Goal: Information Seeking & Learning: Learn about a topic

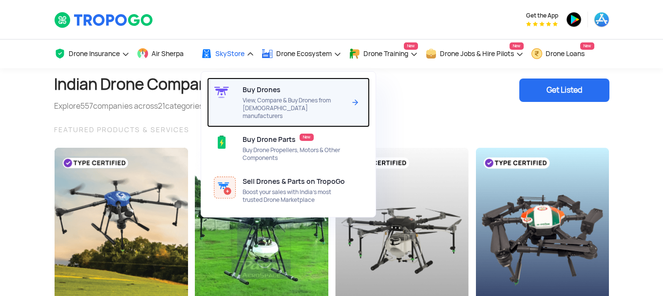
click at [260, 108] on span "View, Compare & Buy Drones from [DEMOGRAPHIC_DATA] manufacturers" at bounding box center [294, 107] width 103 height 23
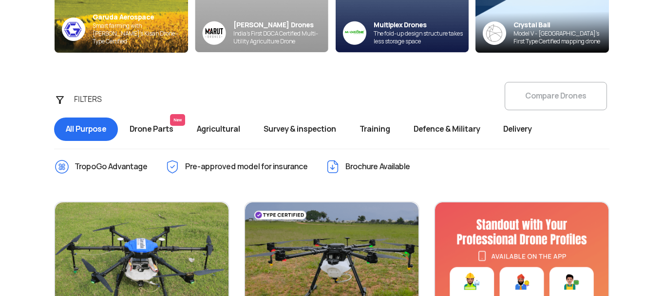
scroll to position [291, 0]
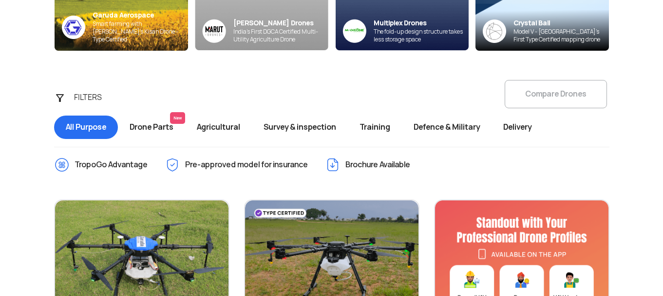
click at [427, 127] on span "Defence & Military" at bounding box center [447, 126] width 90 height 23
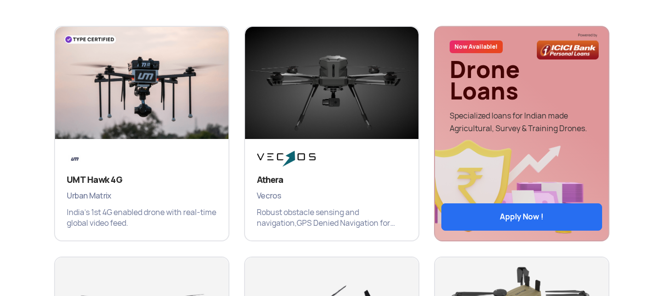
scroll to position [466, 0]
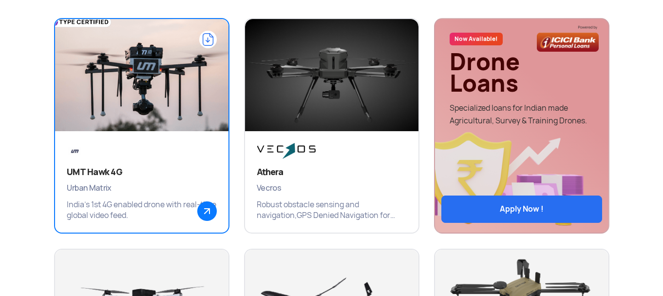
scroll to position [471, 0]
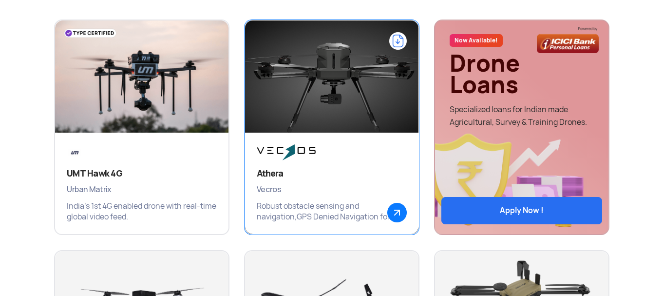
click at [290, 98] on img at bounding box center [332, 81] width 208 height 146
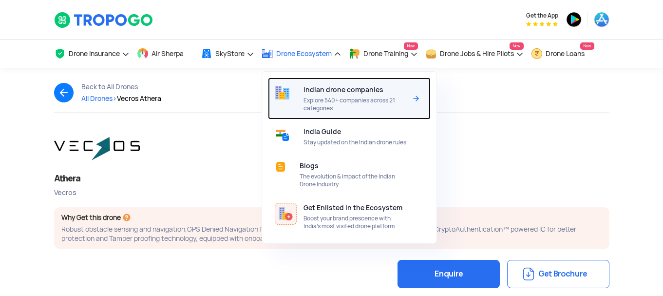
click at [324, 92] on span "Indian drone companies" at bounding box center [344, 90] width 80 height 8
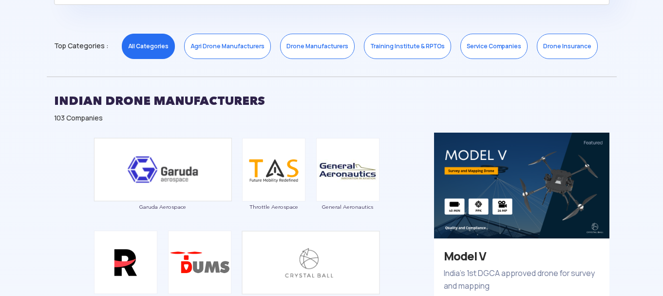
scroll to position [478, 0]
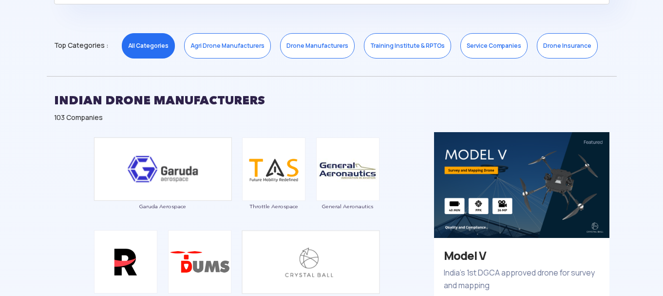
click at [323, 51] on link "Drone Manufacturers" at bounding box center [317, 45] width 75 height 25
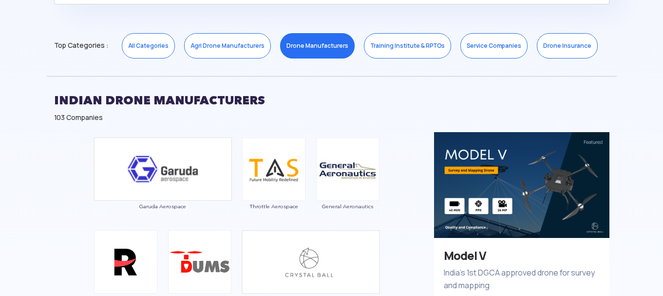
click at [323, 51] on link "Drone Manufacturers" at bounding box center [317, 45] width 75 height 25
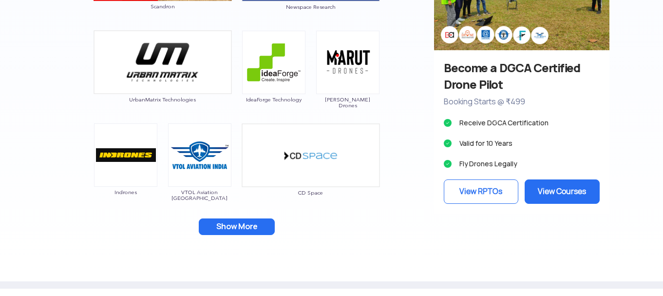
scroll to position [956, 0]
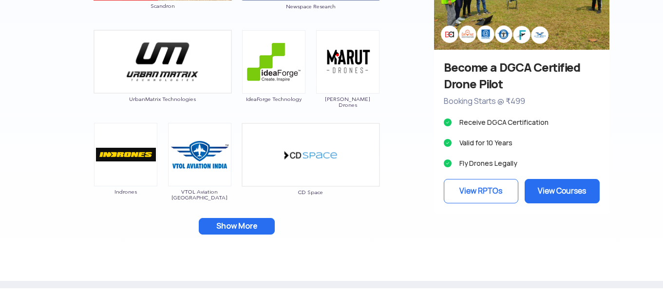
click at [244, 220] on button "Show More" at bounding box center [237, 226] width 76 height 17
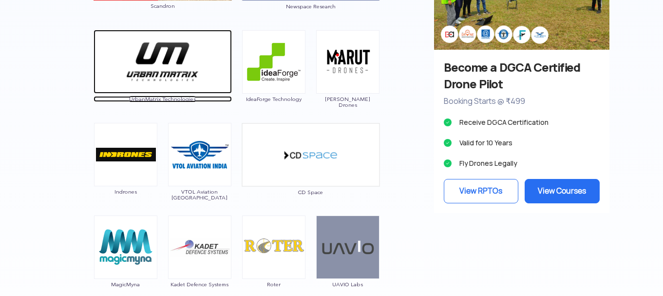
click at [143, 54] on img at bounding box center [163, 62] width 138 height 64
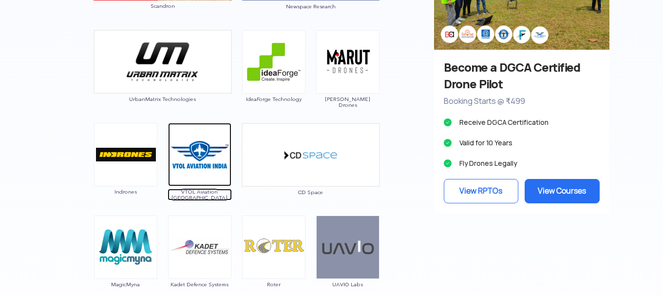
click at [208, 151] on img at bounding box center [199, 154] width 63 height 63
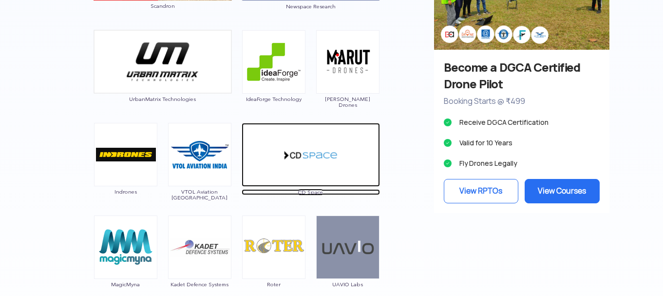
click at [294, 161] on img at bounding box center [311, 155] width 138 height 64
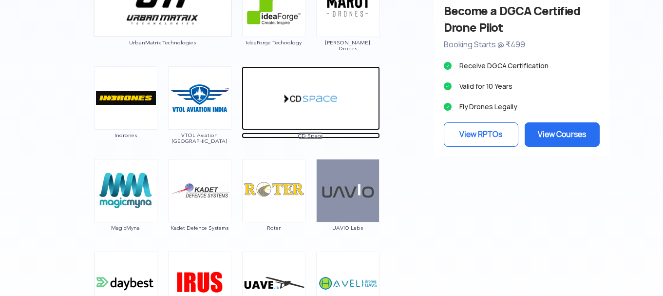
scroll to position [1029, 0]
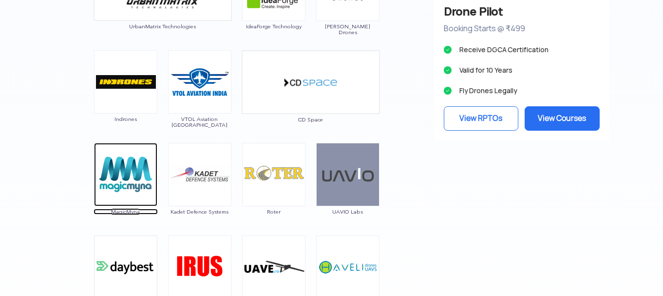
click at [140, 165] on img at bounding box center [125, 174] width 63 height 63
